Goal: Task Accomplishment & Management: Manage account settings

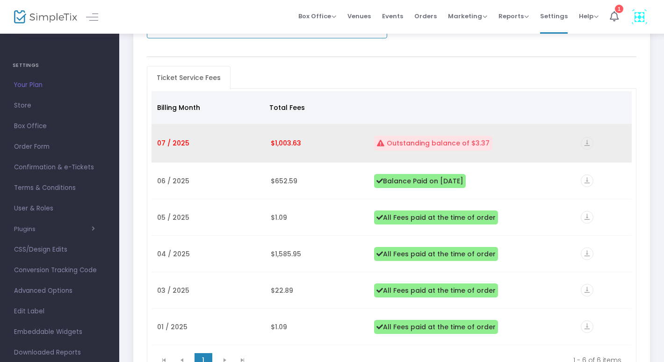
scroll to position [123, 0]
click at [585, 146] on icon "vertical_align_bottom" at bounding box center [587, 144] width 13 height 13
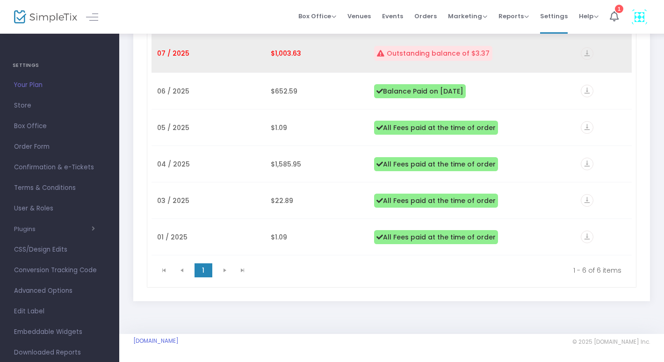
scroll to position [0, 0]
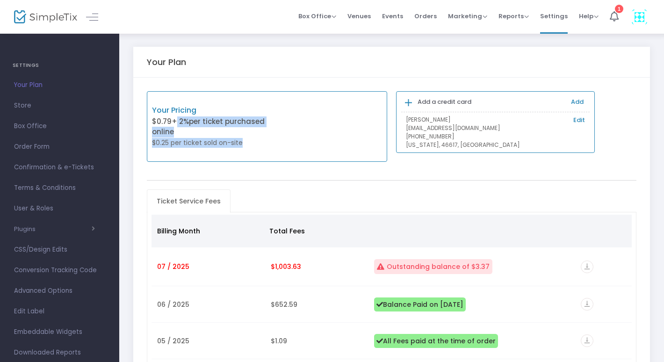
drag, startPoint x: 175, startPoint y: 123, endPoint x: 252, endPoint y: 144, distance: 79.9
click at [252, 144] on div "Your Pricing $0.79 + 2% per ticket purchased online $0.25 per ticket sold on-si…" at bounding box center [209, 127] width 115 height 44
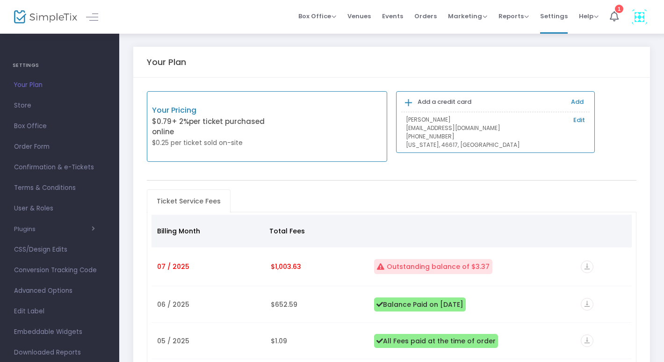
drag, startPoint x: 252, startPoint y: 144, endPoint x: 272, endPoint y: 182, distance: 42.9
click at [272, 182] on div "Your Pricing $0.79 + 2% per ticket purchased online $0.25 per ticket sold on-si…" at bounding box center [391, 296] width 517 height 437
click at [431, 102] on b "Add a credit card" at bounding box center [445, 101] width 54 height 9
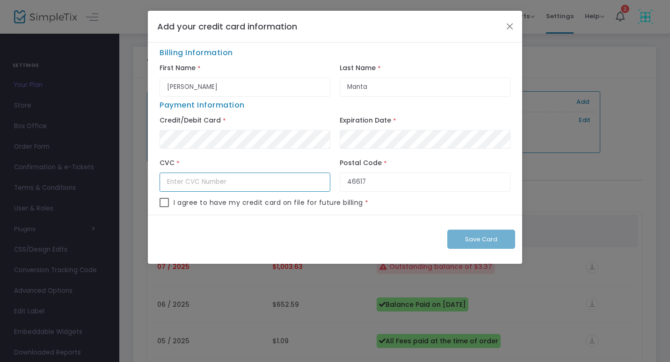
click at [257, 182] on input "text" at bounding box center [245, 182] width 171 height 19
type input "621"
click at [163, 202] on span at bounding box center [164, 202] width 9 height 9
click at [164, 207] on input "checkbox" at bounding box center [164, 207] width 0 height 0
checkbox input "true"
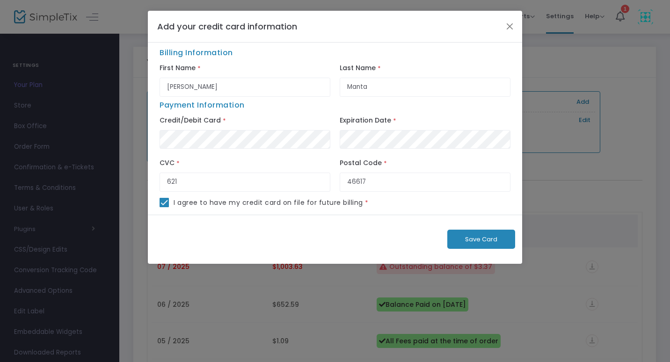
click at [490, 237] on span "Save Card" at bounding box center [481, 239] width 32 height 9
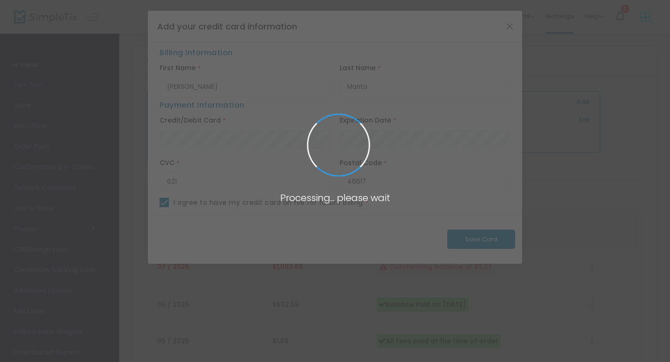
checkbox input "false"
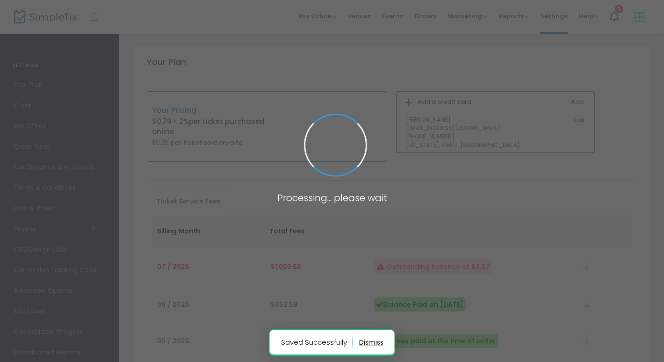
type input "[PERSON_NAME]"
type input "Manta"
type input "46617"
